Goal: Obtain resource: Obtain resource

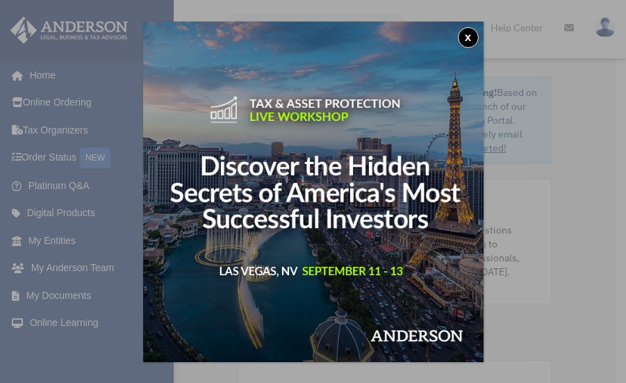
click at [74, 296] on div "x" at bounding box center [313, 191] width 626 height 383
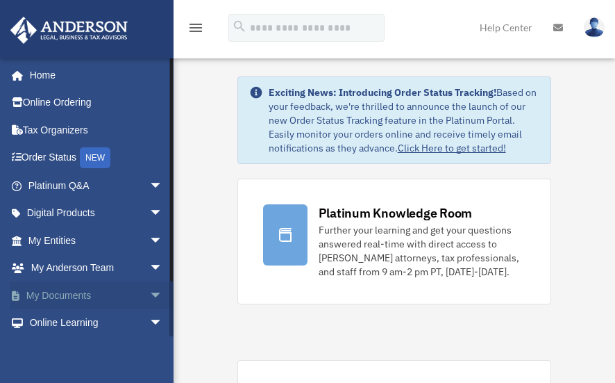
click at [51, 294] on link "My Documents arrow_drop_down" at bounding box center [97, 295] width 174 height 28
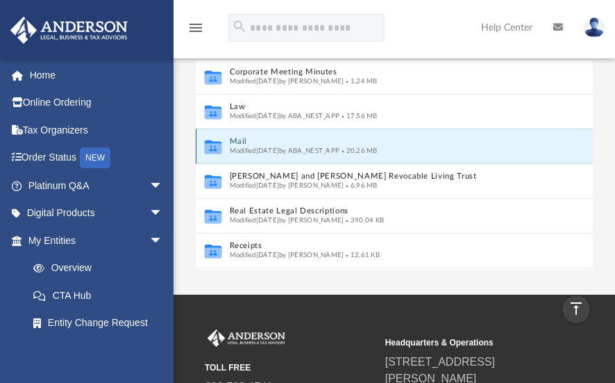
click at [236, 140] on button "Mail" at bounding box center [379, 141] width 301 height 9
click at [239, 140] on button "Mail" at bounding box center [379, 141] width 301 height 9
click at [217, 148] on icon "grid" at bounding box center [212, 148] width 17 height 10
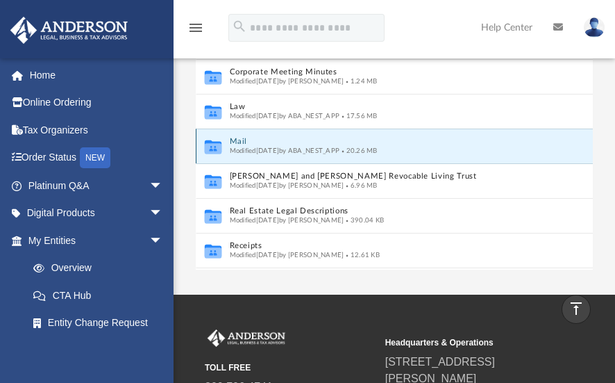
click at [242, 148] on span "Modified [DATE] by ABA_NEST_APP" at bounding box center [284, 150] width 110 height 7
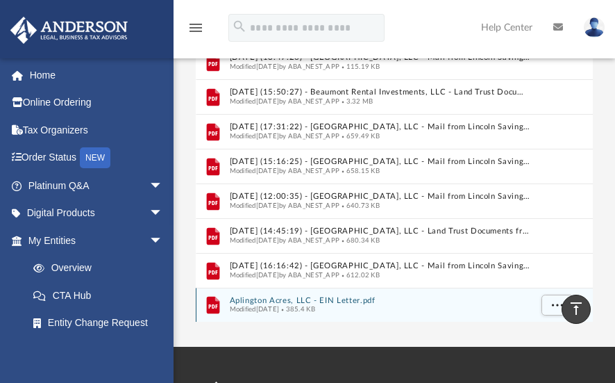
scroll to position [197, 0]
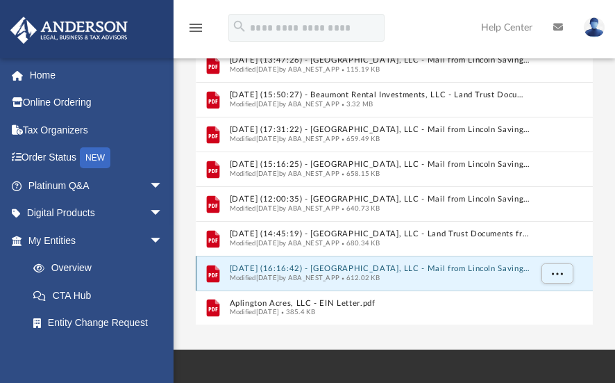
click at [272, 267] on button "[DATE] (16:16:42) - [GEOGRAPHIC_DATA], LLC - Mail from Lincoln Savings Bank.pdf" at bounding box center [379, 268] width 301 height 9
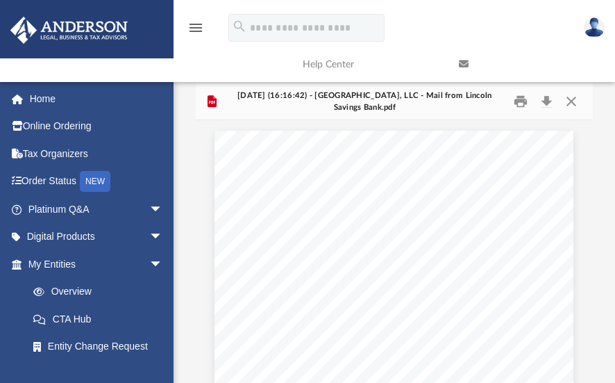
scroll to position [40, 0]
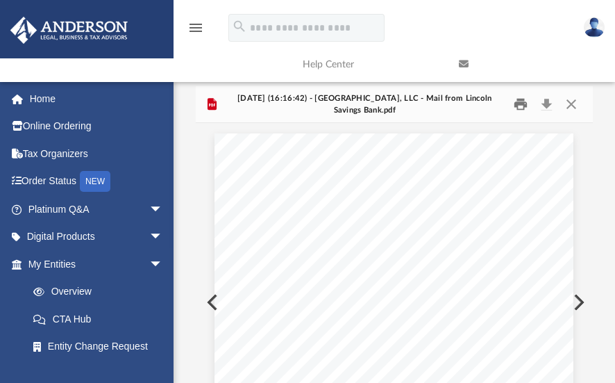
click at [519, 104] on button "Print" at bounding box center [521, 105] width 28 height 22
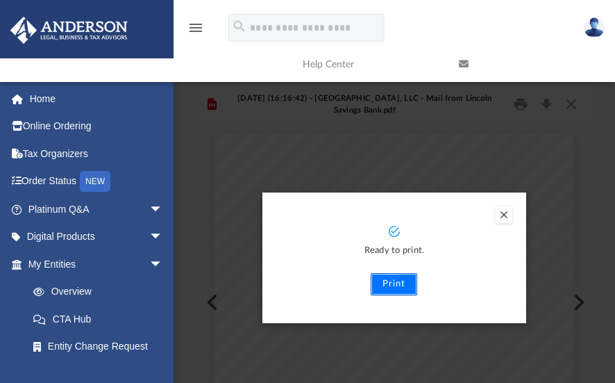
click at [395, 289] on button "Print" at bounding box center [394, 284] width 47 height 22
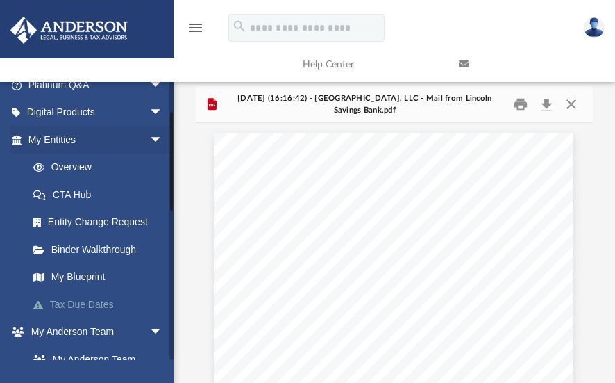
scroll to position [0, 0]
